Goal: Task Accomplishment & Management: Use online tool/utility

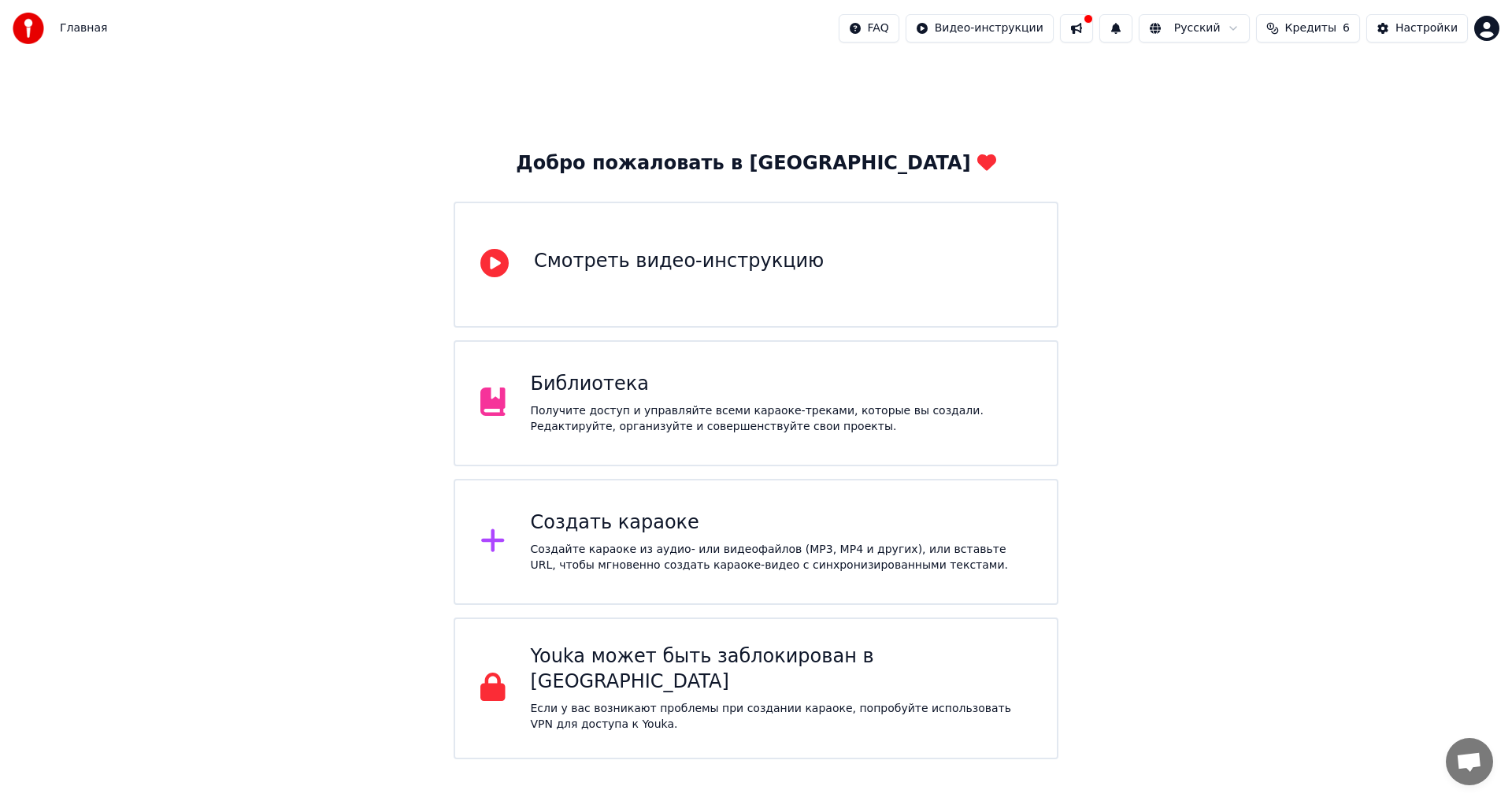
click at [624, 524] on div "Создать караоке" at bounding box center [781, 523] width 502 height 25
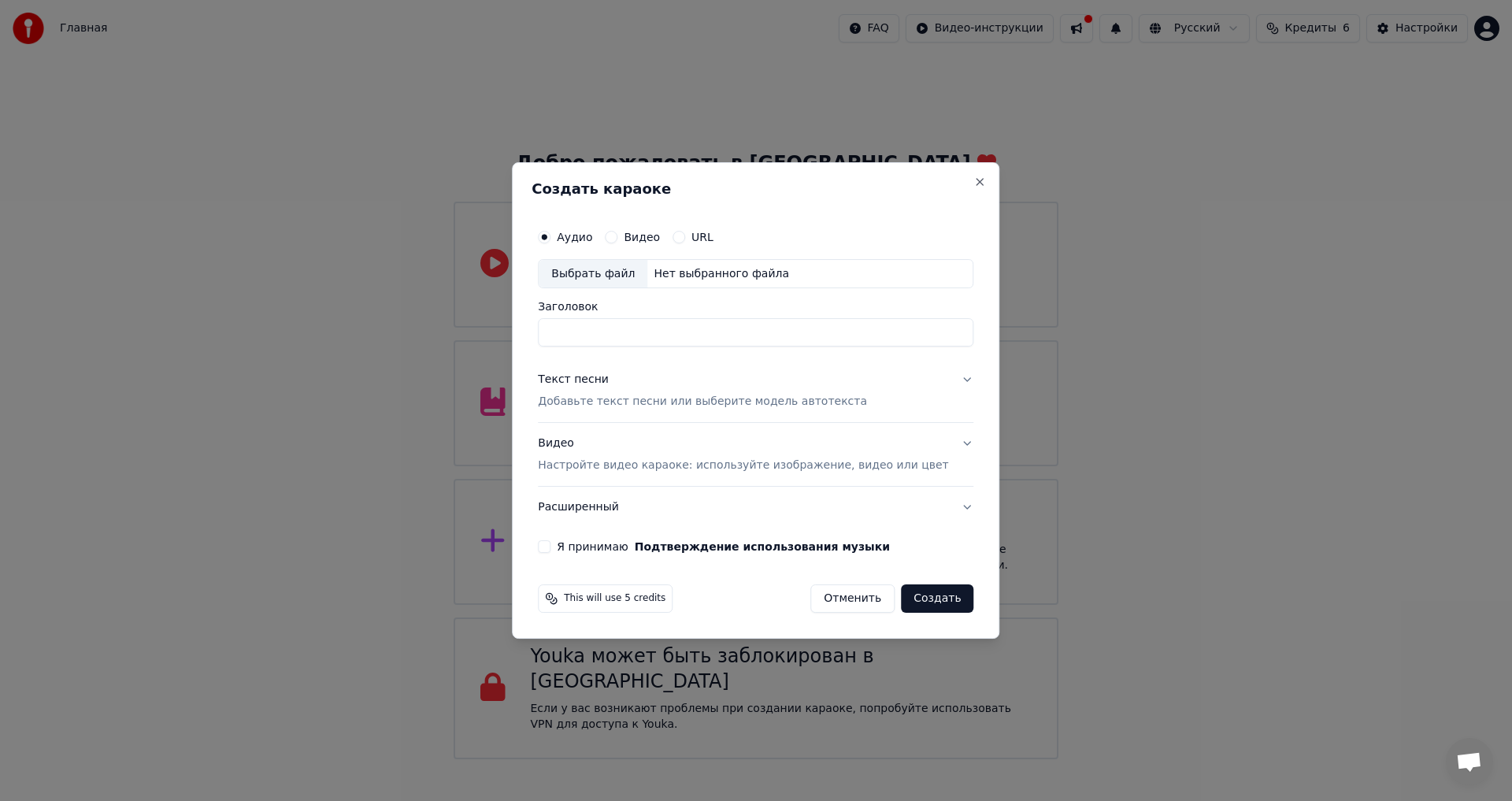
click at [624, 277] on div "Выбрать файл" at bounding box center [593, 274] width 109 height 28
type input "**********"
click at [630, 402] on p "Добавьте текст песни или выберите модель автотекста" at bounding box center [702, 402] width 329 height 16
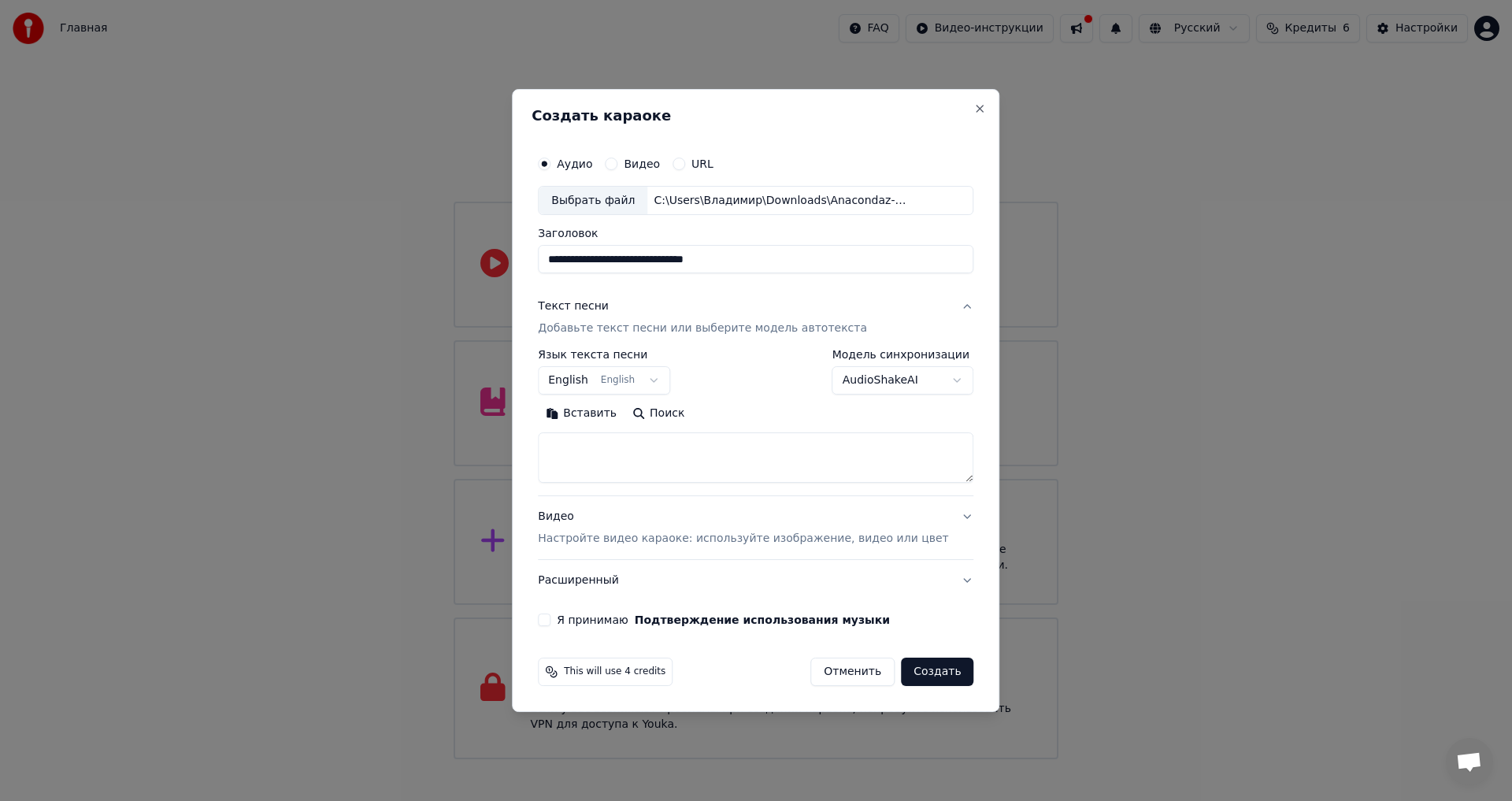
click at [598, 407] on button "Вставить" at bounding box center [581, 414] width 87 height 25
click at [607, 623] on label "Я принимаю Подтверждение использования музыки" at bounding box center [723, 619] width 333 height 11
click at [550, 623] on button "Я принимаю Подтверждение использования музыки" at bounding box center [544, 619] width 12 height 12
click at [635, 544] on p "Настройте видео караоке: используйте изображение, видео или цвет" at bounding box center [743, 538] width 411 height 16
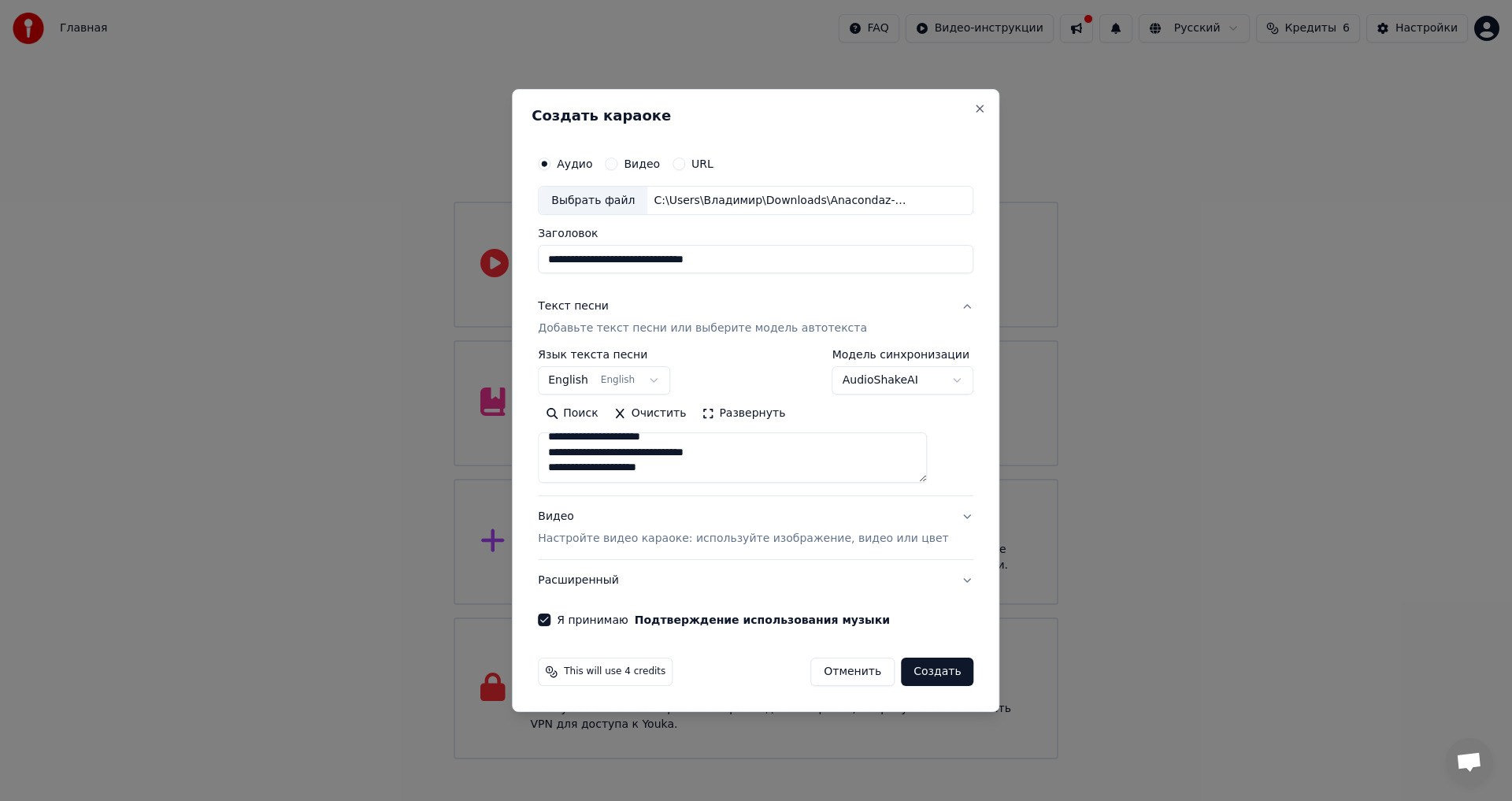
type textarea "**********"
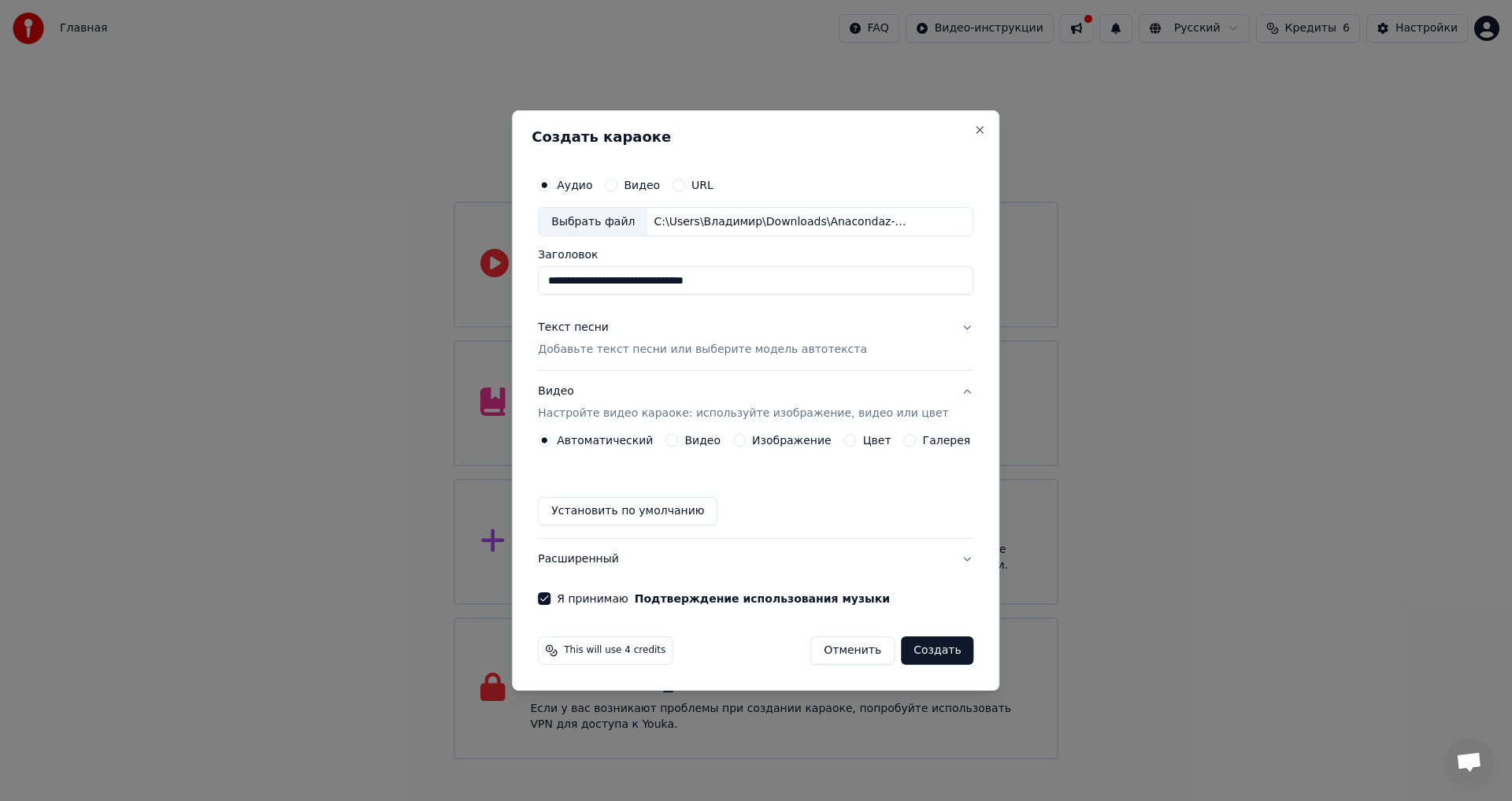
click at [706, 436] on label "Видео" at bounding box center [702, 440] width 36 height 11
click at [678, 436] on button "Видео" at bounding box center [671, 440] width 12 height 12
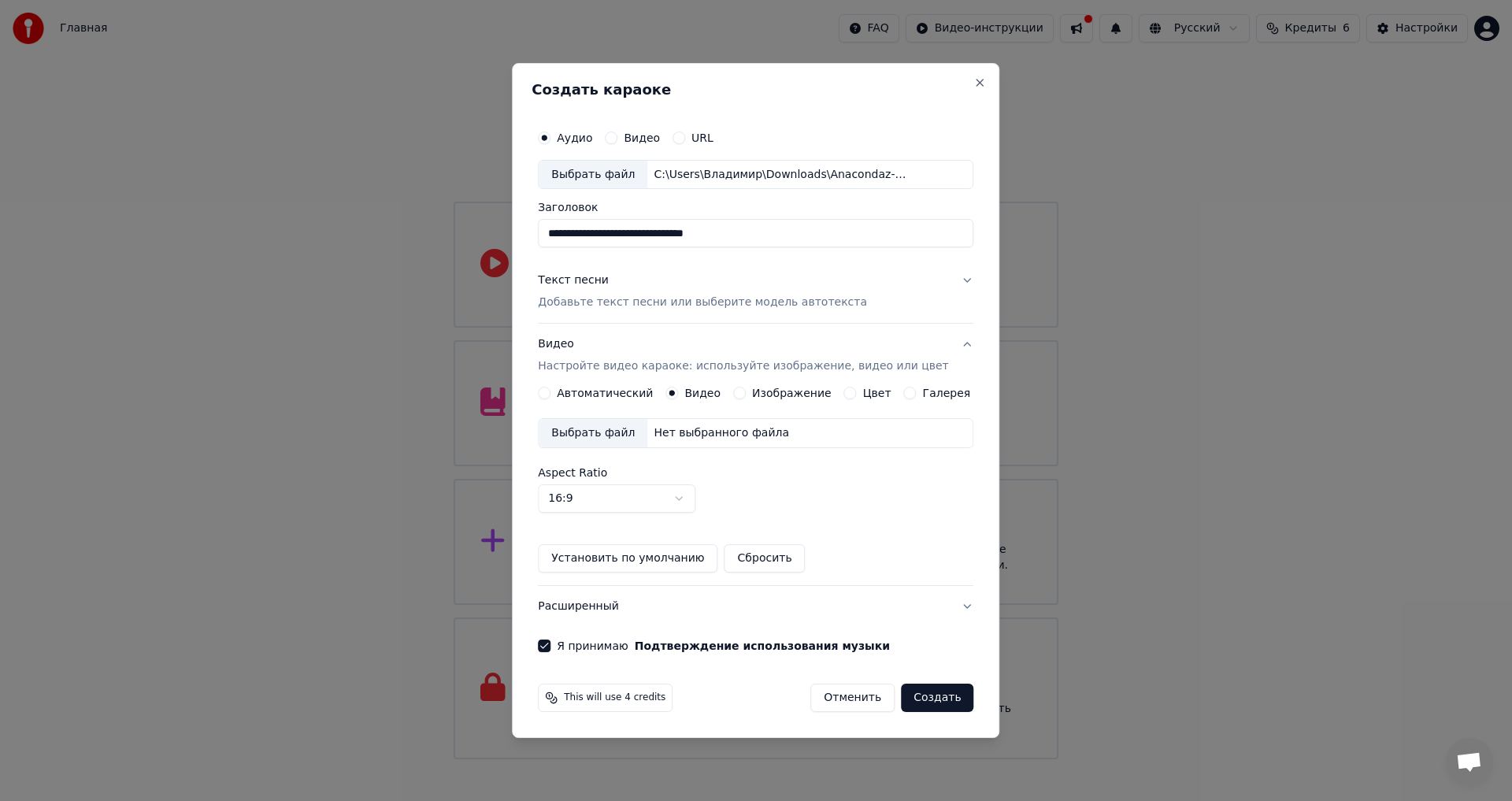
click at [702, 437] on div "Нет выбранного файла" at bounding box center [720, 433] width 148 height 16
click at [634, 436] on div "Выбрать файл" at bounding box center [593, 433] width 109 height 28
drag, startPoint x: 762, startPoint y: 236, endPoint x: 621, endPoint y: 246, distance: 141.4
click at [621, 246] on input "**********" at bounding box center [755, 234] width 435 height 28
type input "**********"
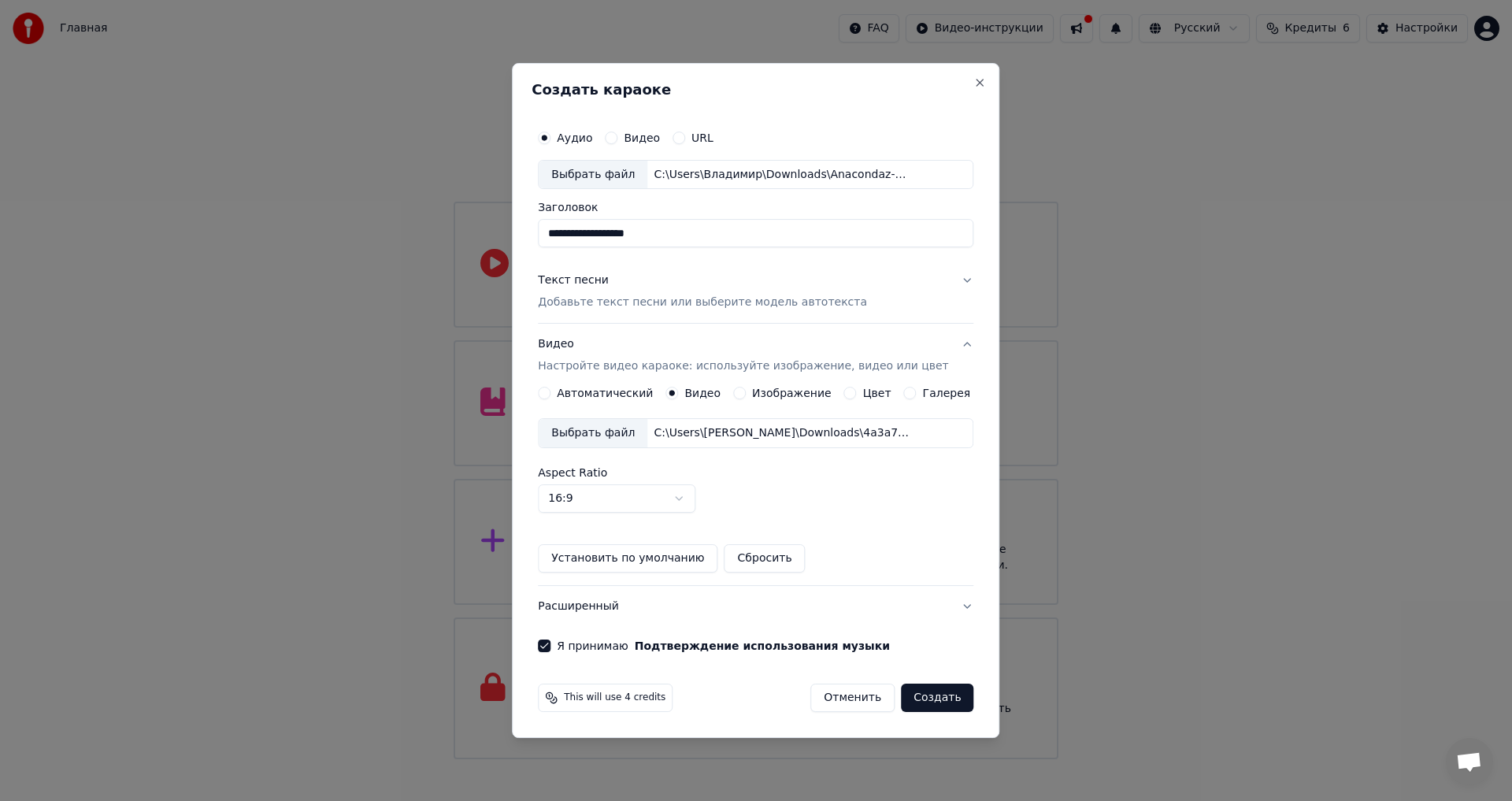
click at [716, 295] on p "Добавьте текст песни или выберите модель автотекста" at bounding box center [702, 303] width 329 height 16
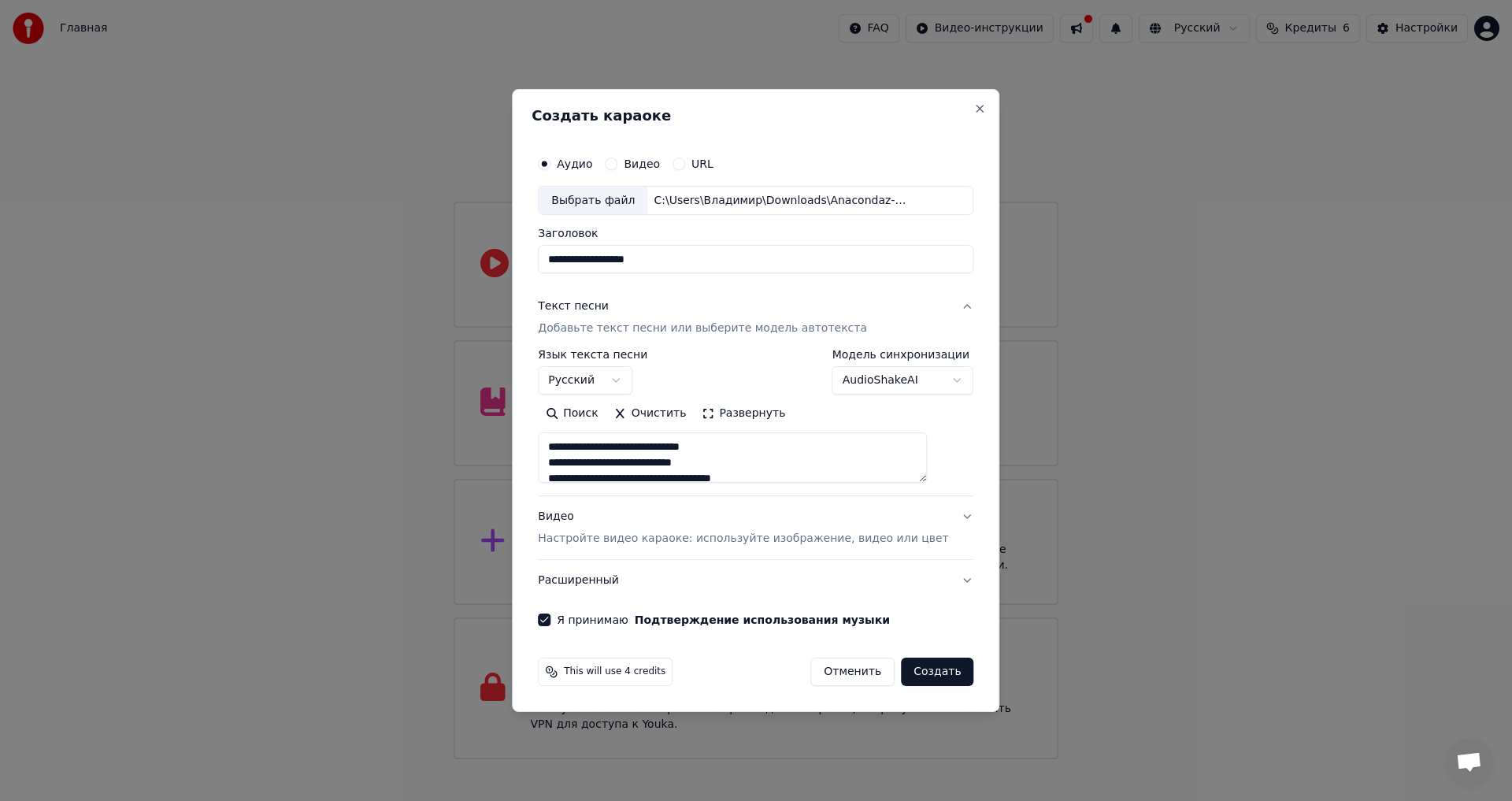
click at [588, 531] on p "Настройте видео караоке: используйте изображение, видео или цвет" at bounding box center [743, 538] width 411 height 16
type textarea "**********"
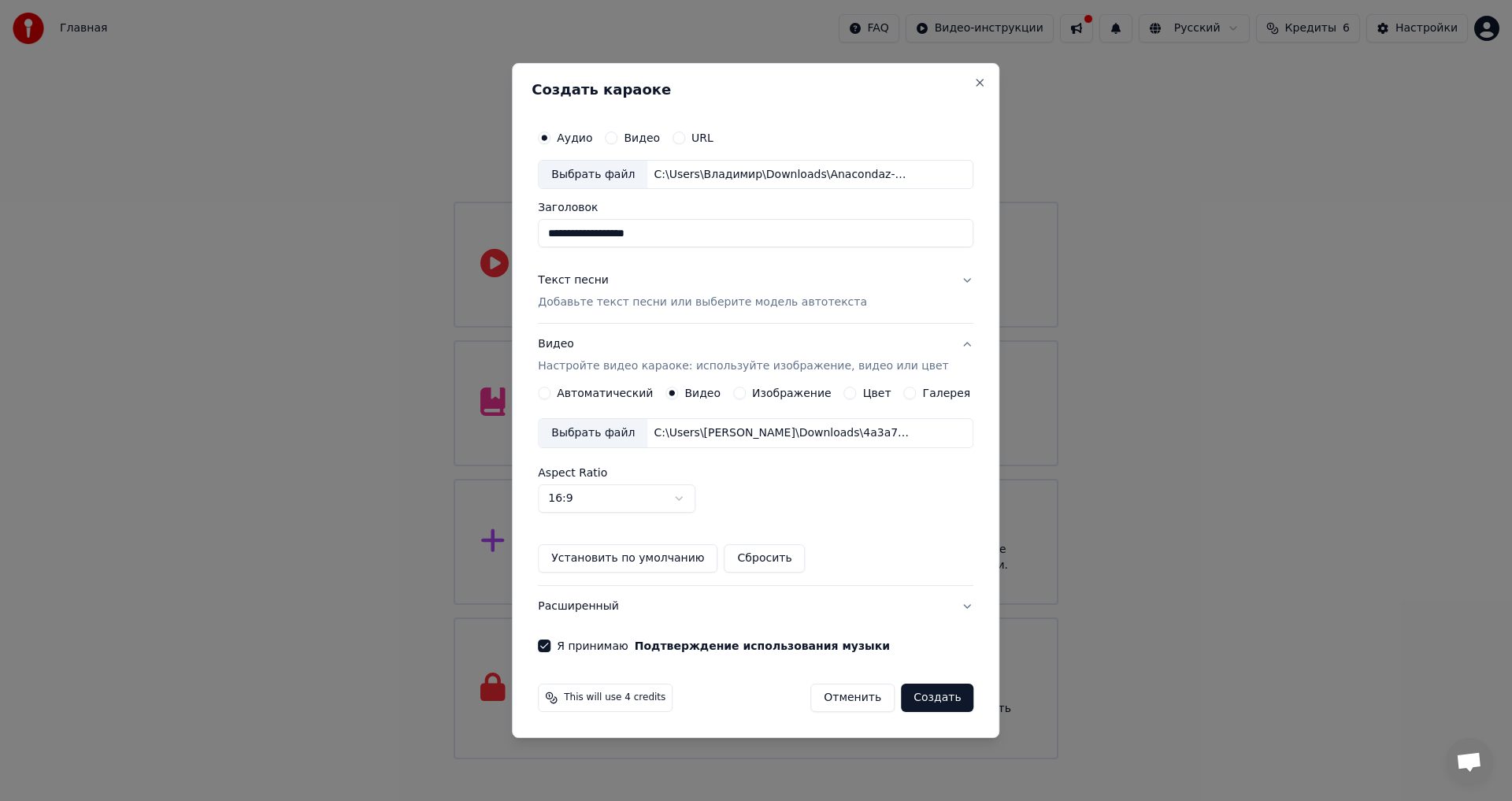
click at [934, 702] on button "Создать" at bounding box center [937, 698] width 73 height 28
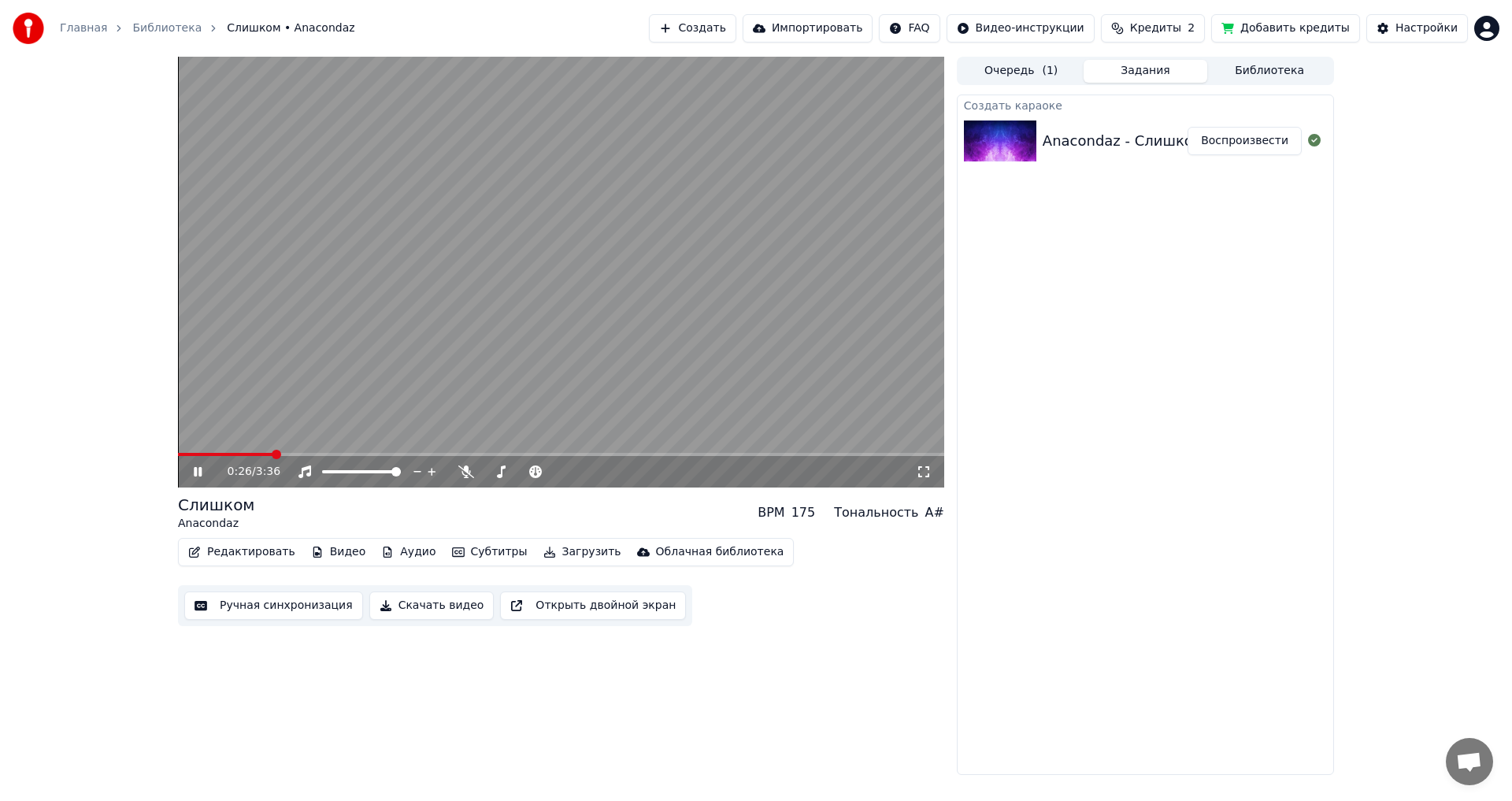
click at [717, 360] on video at bounding box center [560, 272] width 766 height 431
click at [251, 549] on button "Редактировать" at bounding box center [241, 552] width 120 height 22
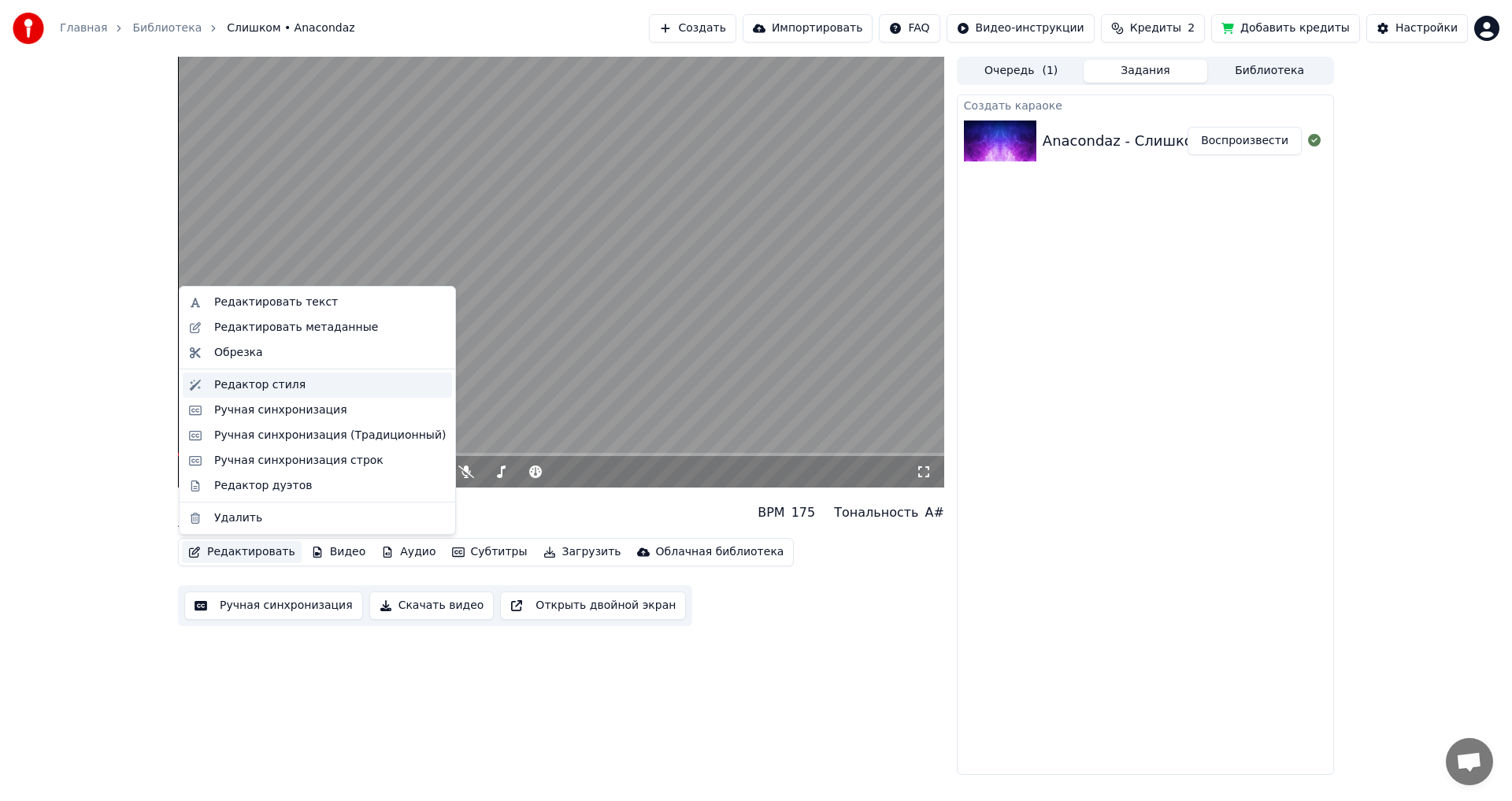
click at [278, 386] on div "Редактор стиля" at bounding box center [259, 384] width 92 height 16
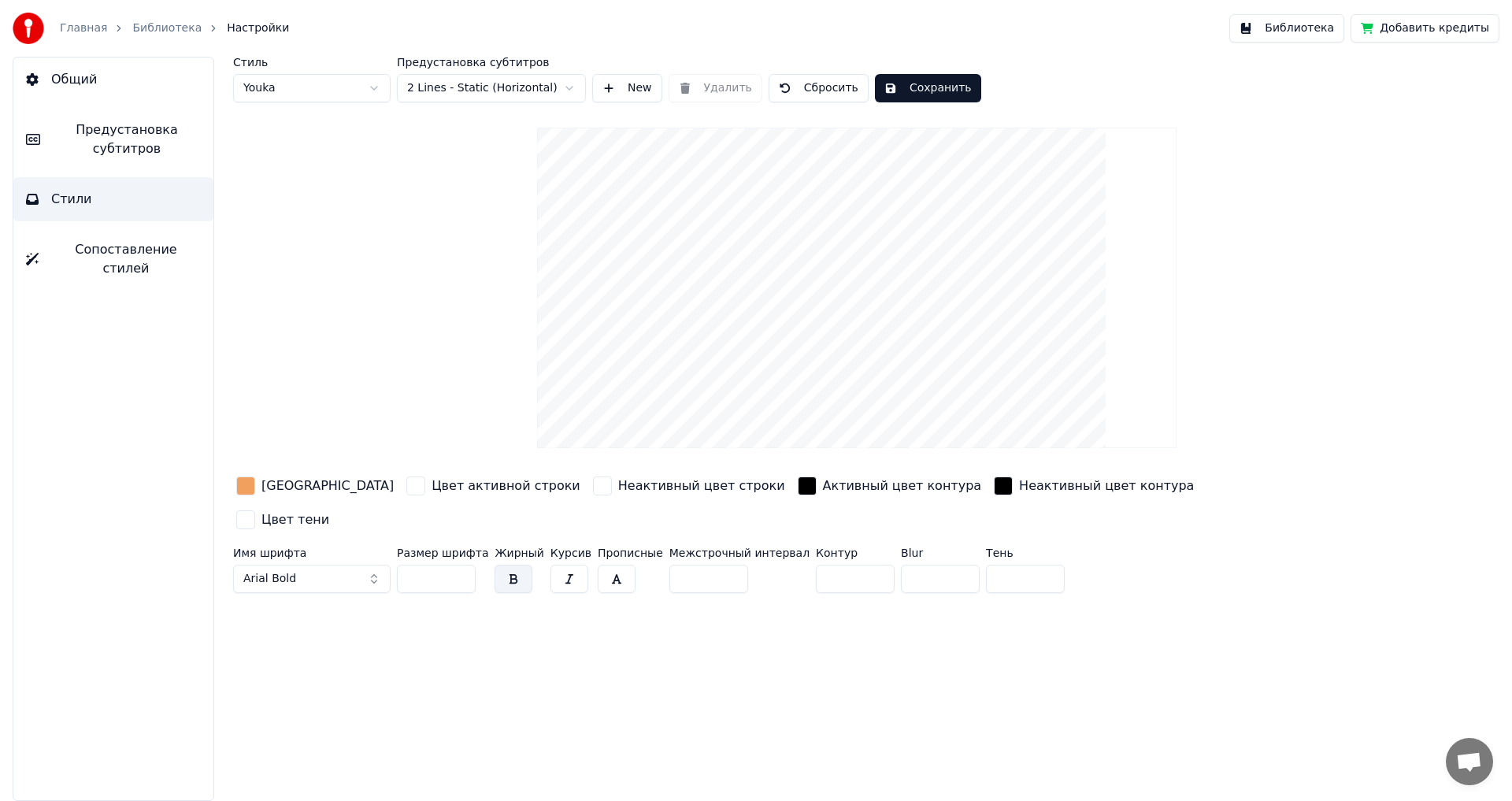
click at [307, 487] on div "[GEOGRAPHIC_DATA]" at bounding box center [327, 486] width 132 height 19
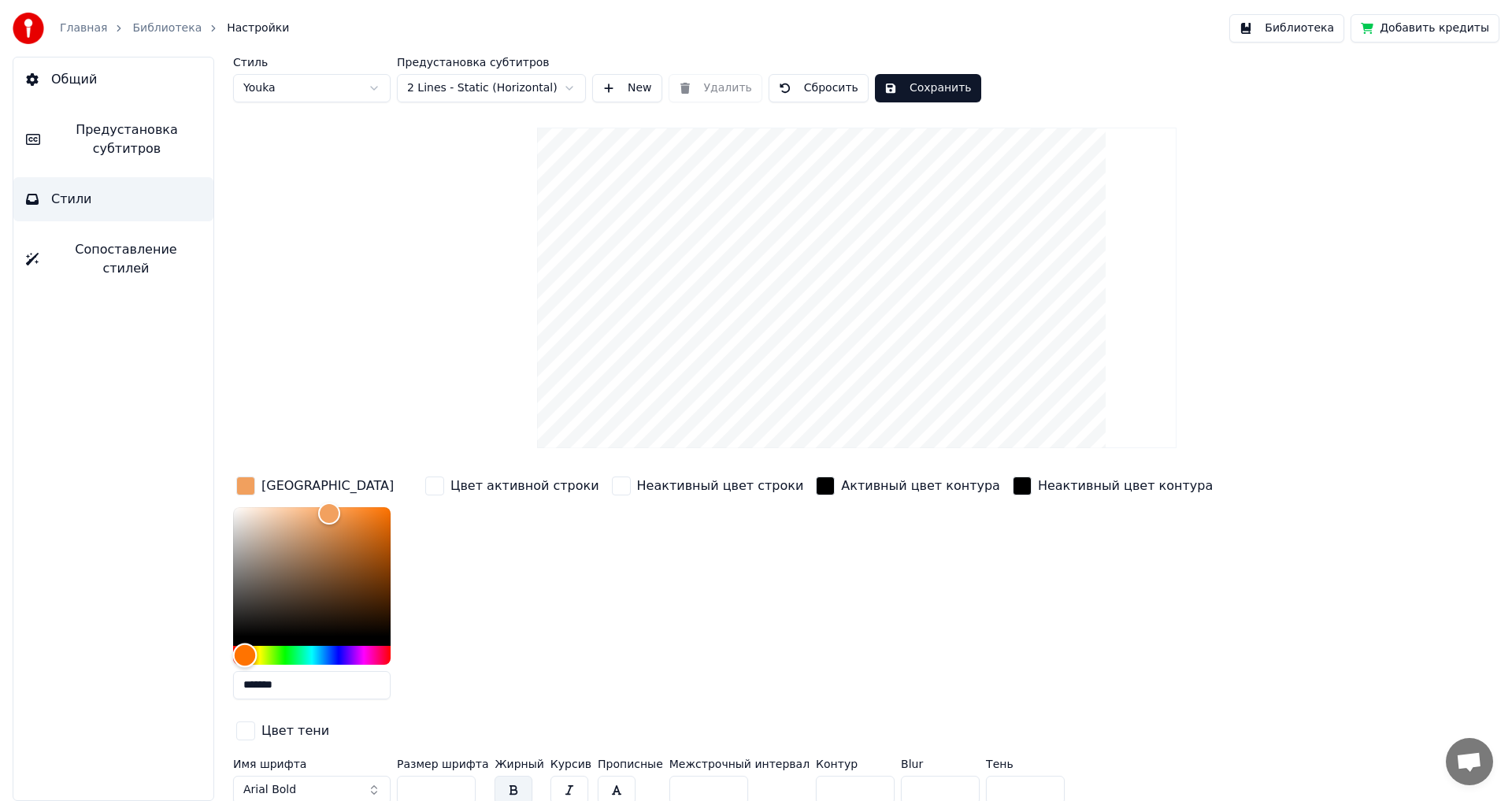
click at [362, 656] on div "Hue" at bounding box center [311, 655] width 158 height 19
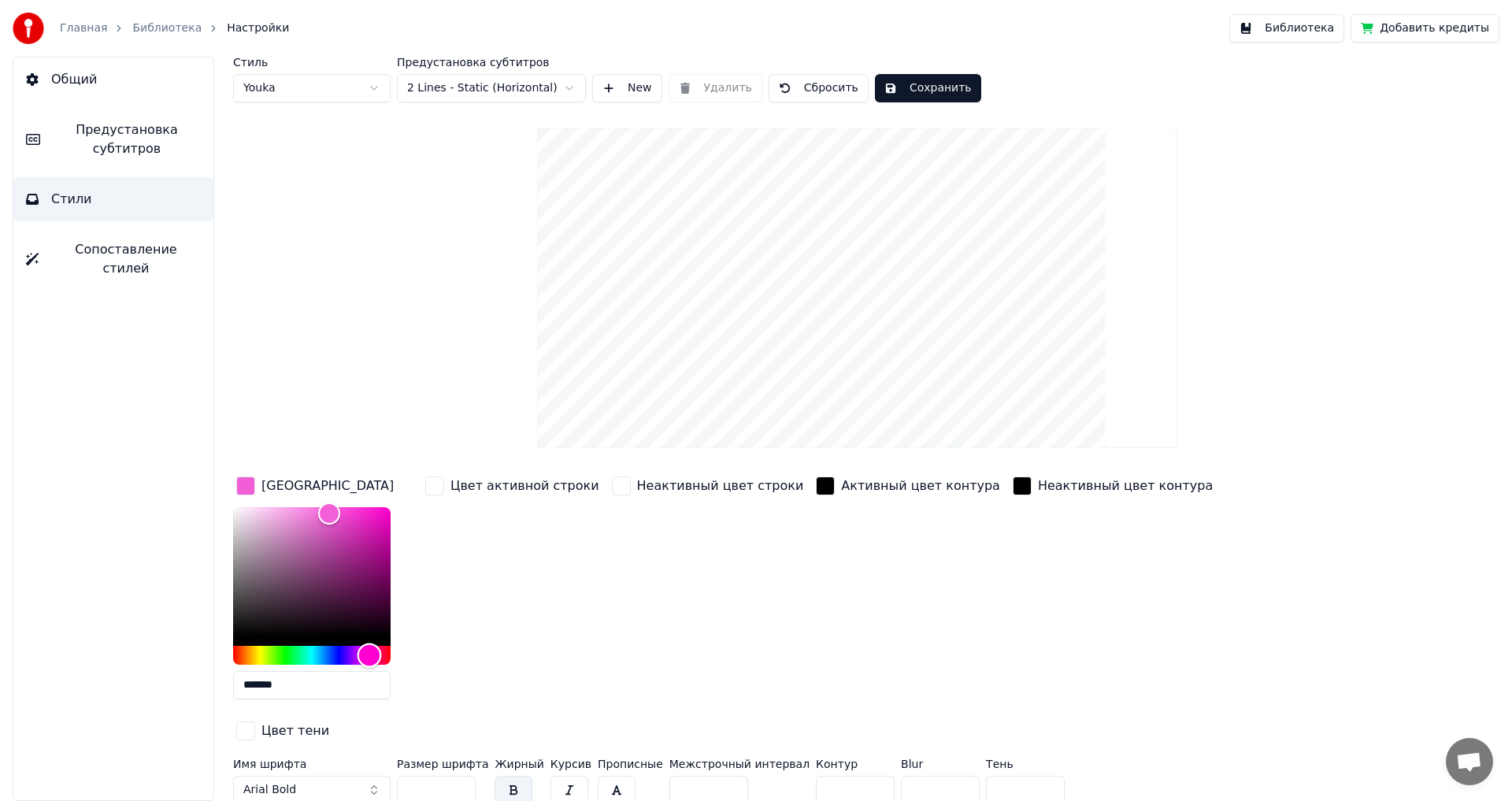
click at [369, 652] on div "Hue" at bounding box center [370, 656] width 25 height 25
type input "*******"
click at [345, 513] on div "Color" at bounding box center [311, 572] width 158 height 129
click at [922, 79] on button "Сохранить" at bounding box center [928, 88] width 107 height 28
click at [168, 35] on link "Библиотека" at bounding box center [167, 28] width 69 height 16
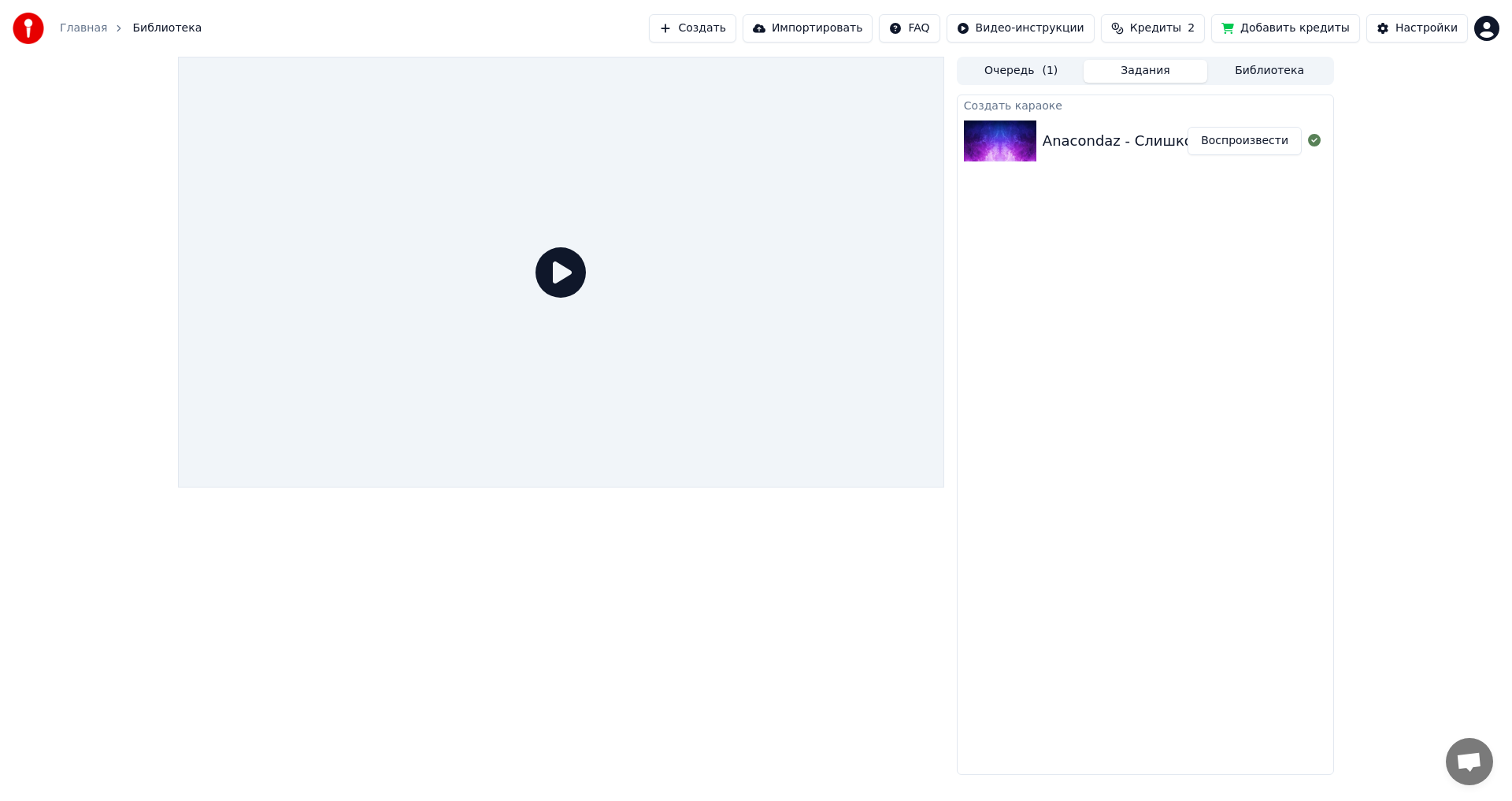
click at [1248, 139] on button "Воспроизвести" at bounding box center [1244, 141] width 114 height 28
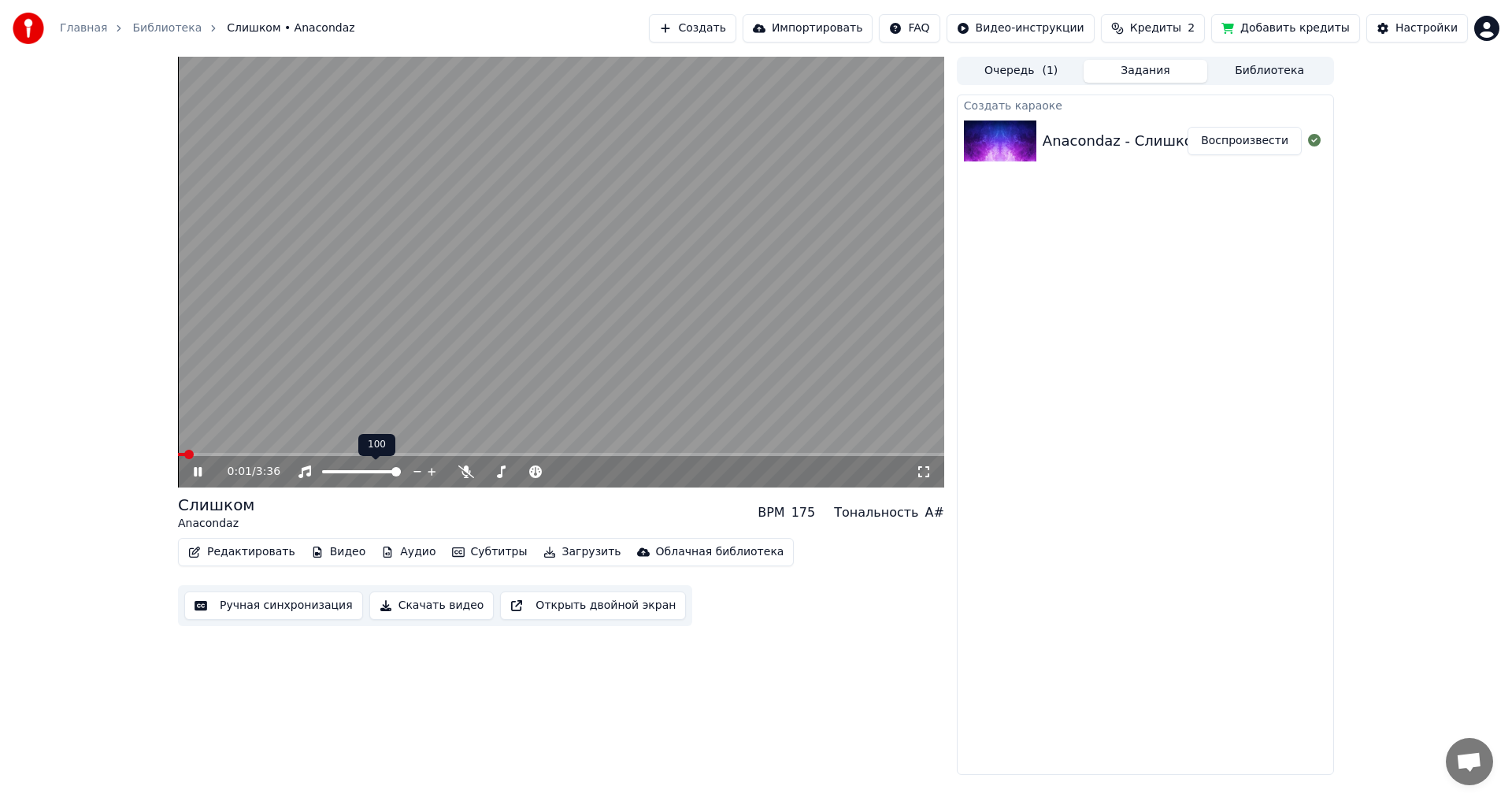
click at [367, 478] on div at bounding box center [375, 471] width 126 height 16
click at [357, 472] on span at bounding box center [340, 472] width 35 height 3
click at [198, 470] on icon at bounding box center [209, 471] width 37 height 12
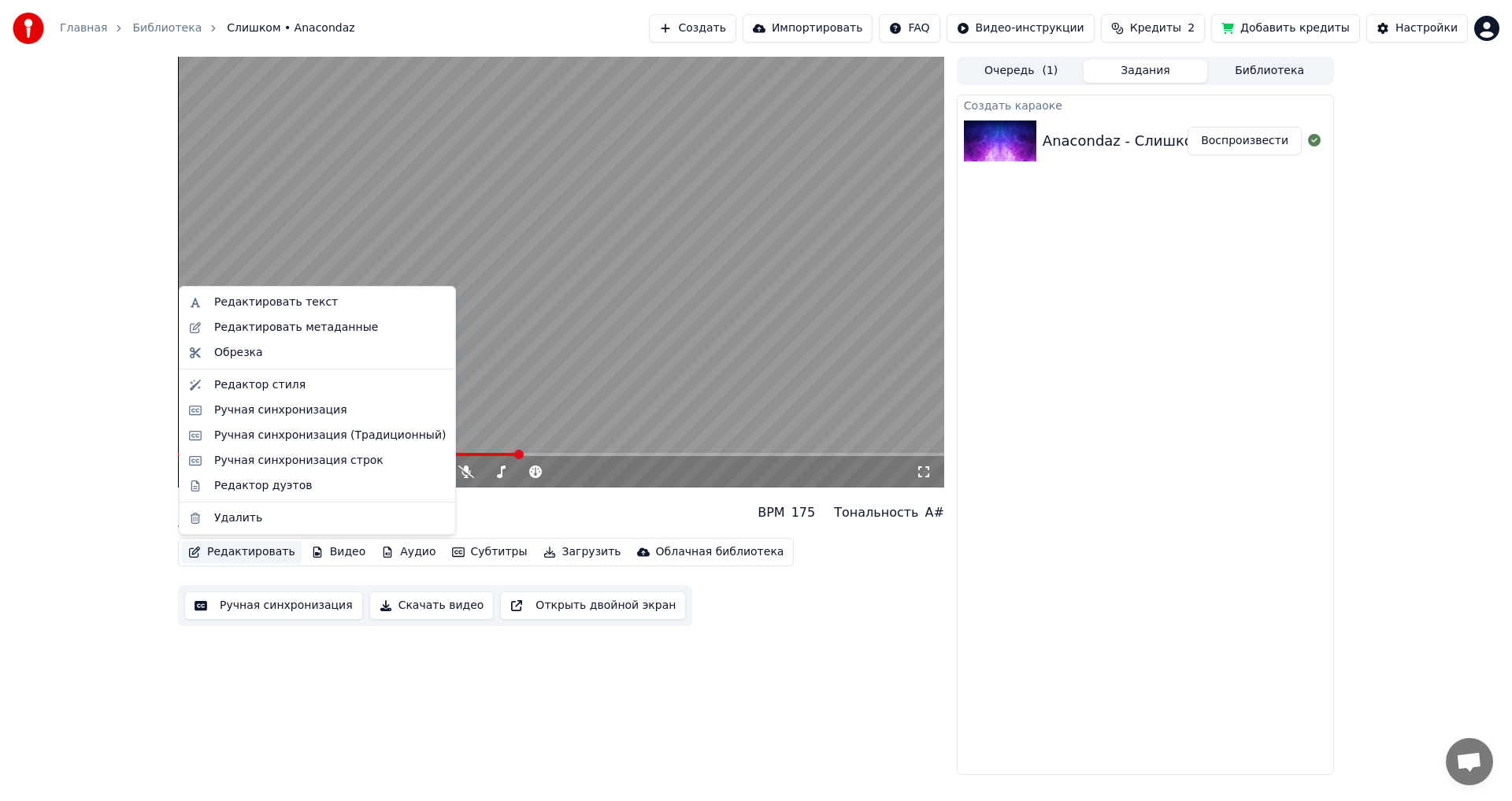
click at [233, 558] on button "Редактировать" at bounding box center [241, 552] width 120 height 22
click at [284, 381] on div "Редактор стиля" at bounding box center [259, 384] width 92 height 16
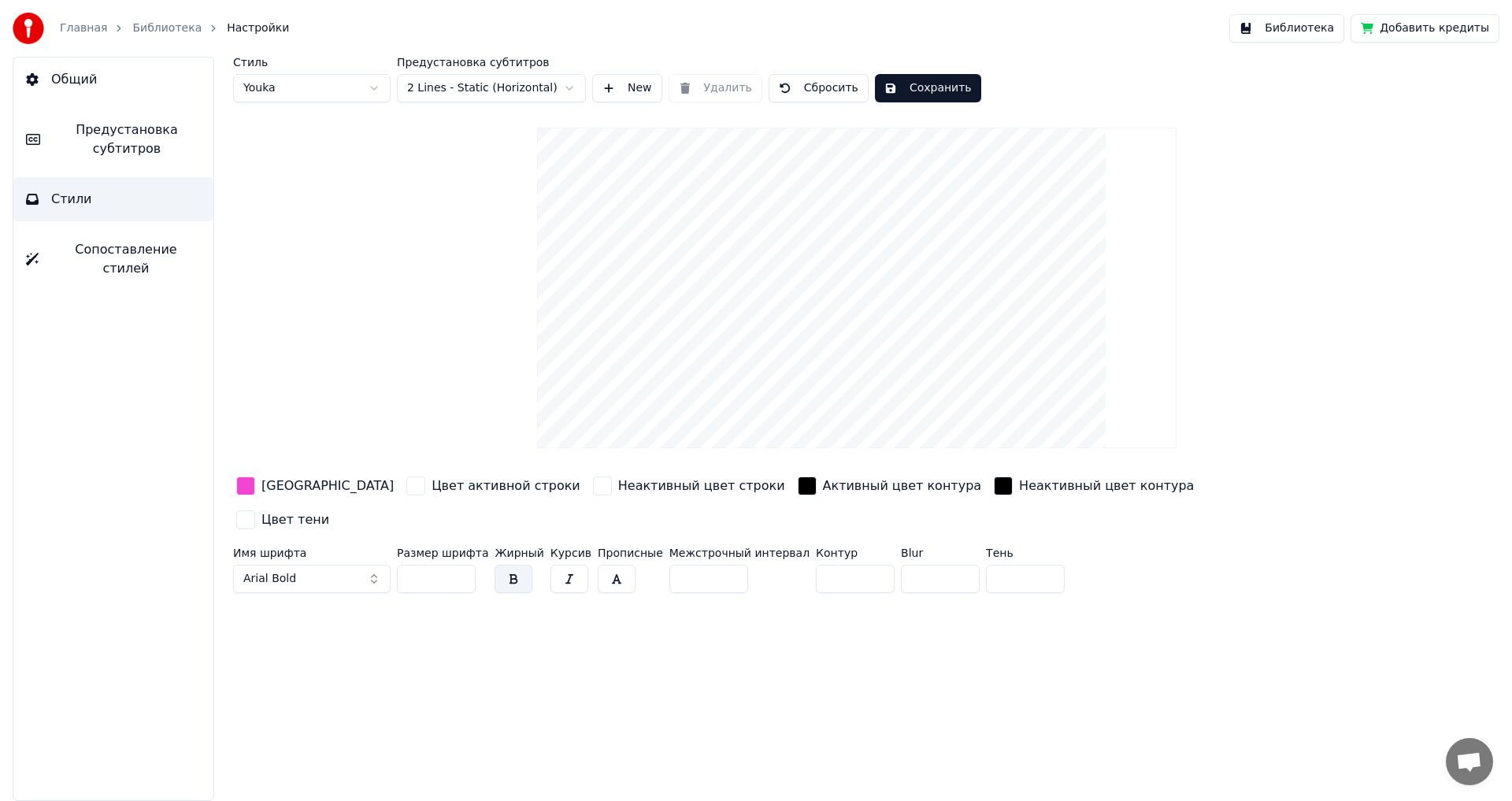
click at [308, 488] on div "[GEOGRAPHIC_DATA]" at bounding box center [327, 486] width 132 height 19
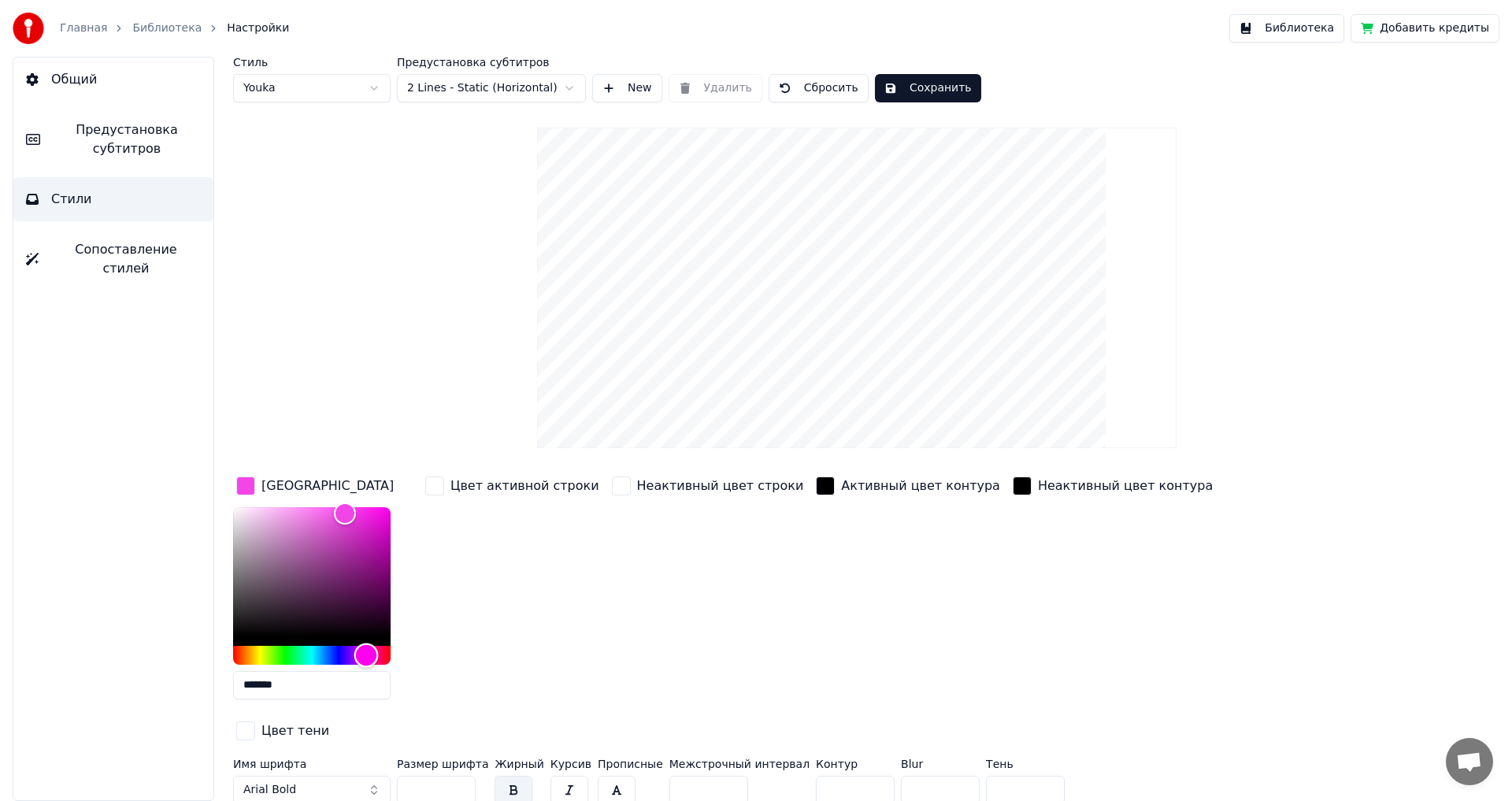
type input "*******"
drag, startPoint x: 363, startPoint y: 651, endPoint x: 374, endPoint y: 656, distance: 12.1
click at [374, 656] on div "Hue" at bounding box center [374, 656] width 25 height 25
click at [923, 75] on button "Сохранить" at bounding box center [928, 88] width 107 height 28
click at [908, 89] on button "Готово" at bounding box center [917, 88] width 84 height 28
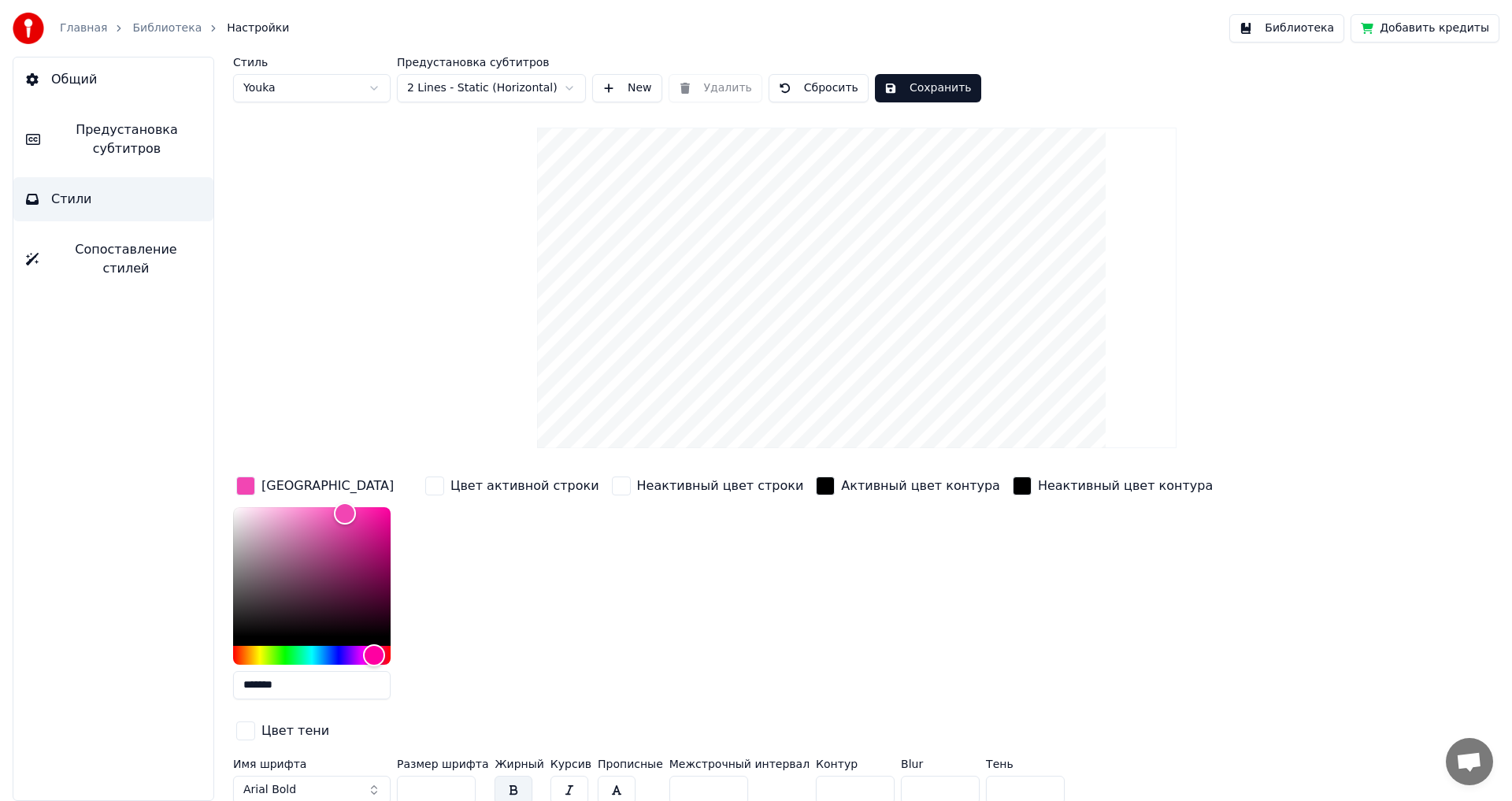
click at [137, 24] on link "Библиотека" at bounding box center [167, 28] width 69 height 16
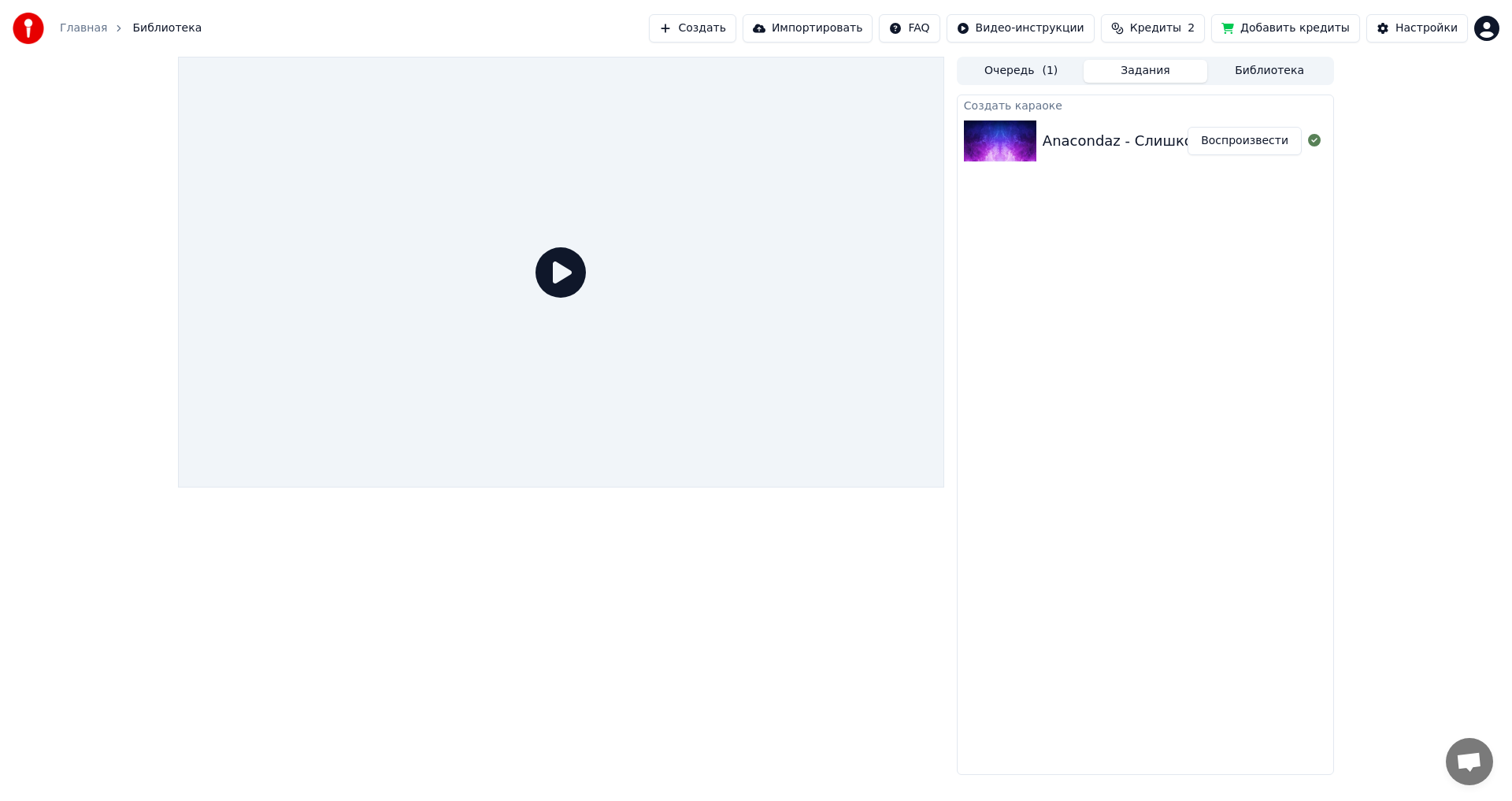
click at [567, 277] on icon at bounding box center [560, 272] width 50 height 50
click at [1228, 142] on button "Воспроизвести" at bounding box center [1244, 141] width 114 height 28
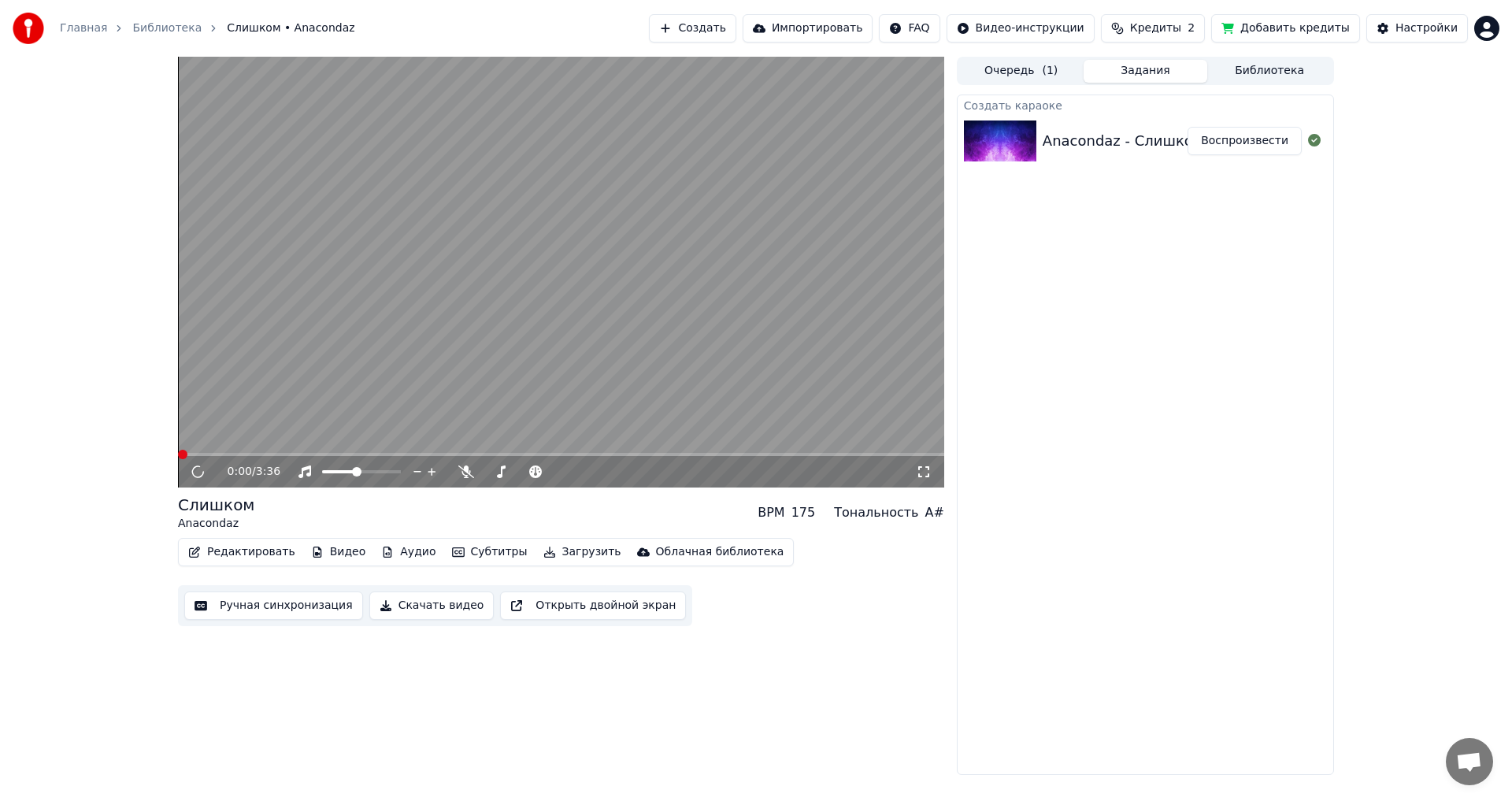
click at [495, 338] on video at bounding box center [560, 272] width 766 height 431
click at [482, 452] on video at bounding box center [560, 272] width 766 height 431
click at [487, 455] on span at bounding box center [560, 455] width 766 height 3
click at [194, 474] on icon at bounding box center [197, 471] width 9 height 11
click at [401, 467] on span at bounding box center [396, 471] width 9 height 9
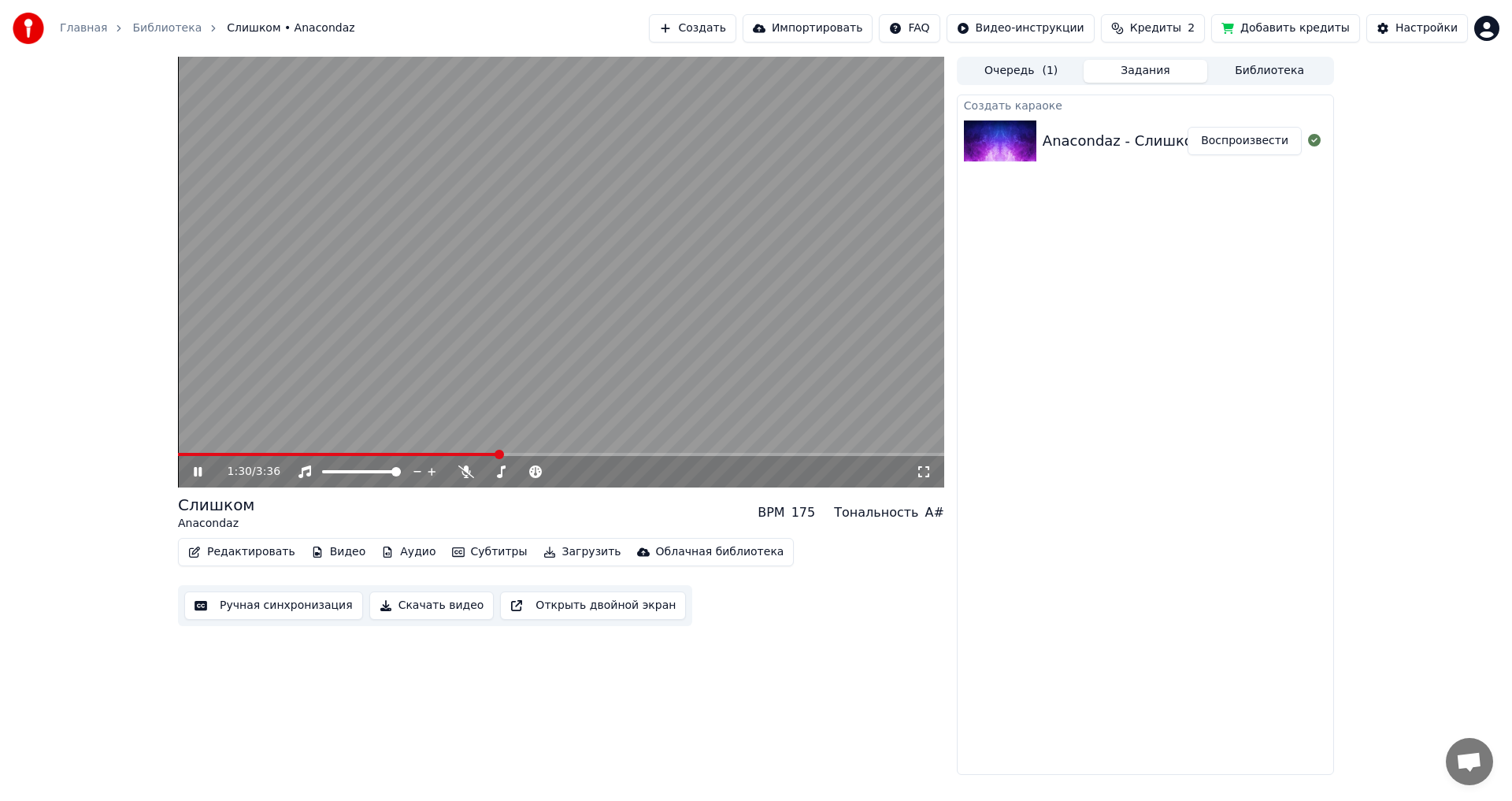
click at [193, 472] on icon at bounding box center [209, 471] width 37 height 12
click at [567, 555] on button "Загрузить" at bounding box center [582, 552] width 91 height 22
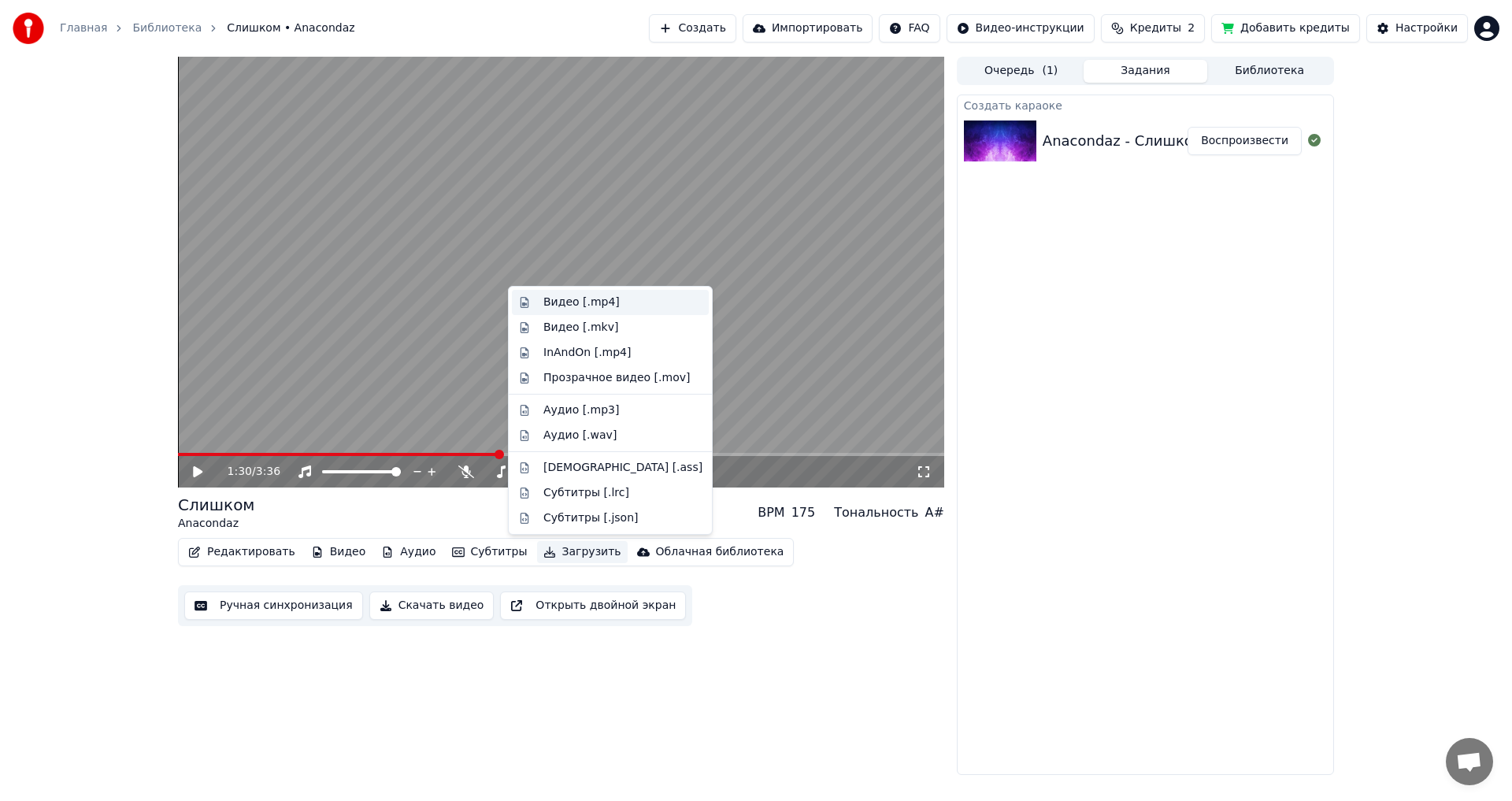
click at [614, 302] on div "Видео [.mp4]" at bounding box center [623, 302] width 159 height 16
